Goal: Check status

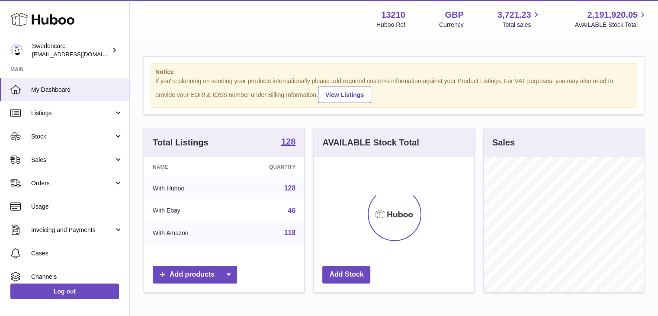
scroll to position [135, 161]
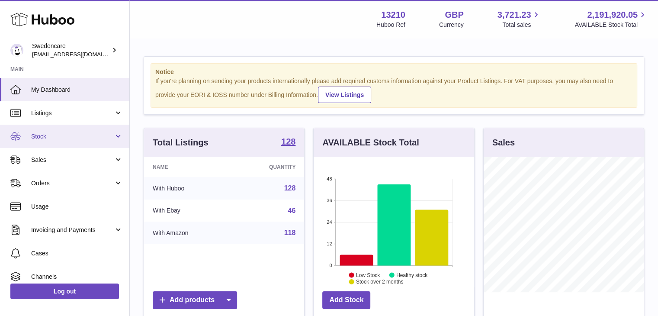
click at [104, 141] on link "Stock" at bounding box center [64, 136] width 129 height 23
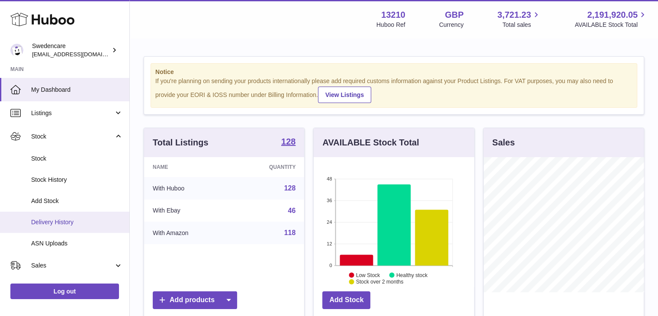
click at [95, 222] on span "Delivery History" at bounding box center [77, 222] width 92 height 8
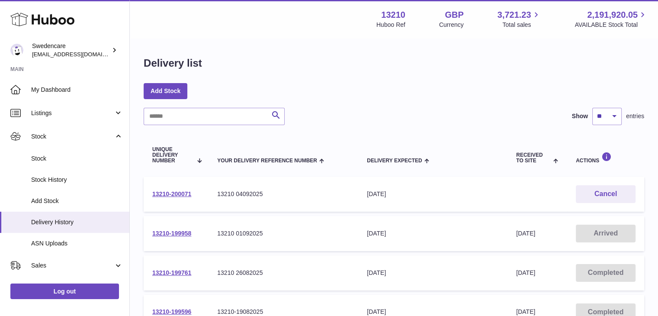
scroll to position [37, 0]
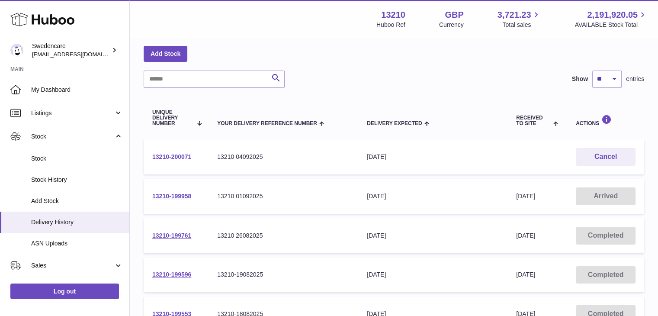
click at [188, 156] on link "13210-200071" at bounding box center [171, 156] width 39 height 7
